Goal: Find specific page/section: Find specific page/section

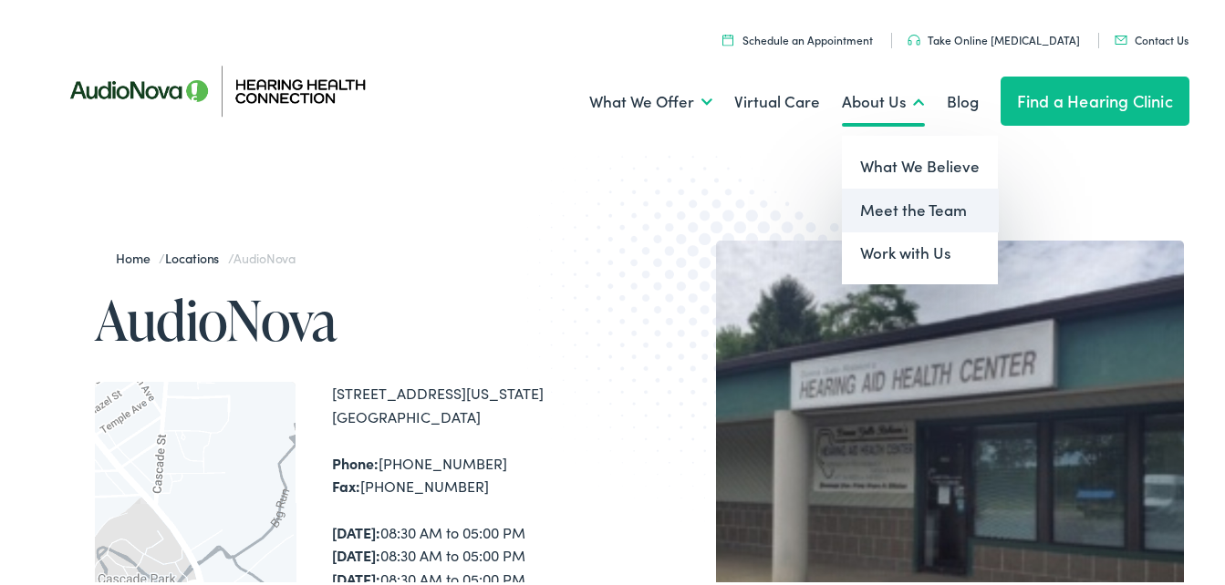
click at [883, 208] on link "Meet the Team" at bounding box center [920, 207] width 156 height 44
